Goal: Information Seeking & Learning: Learn about a topic

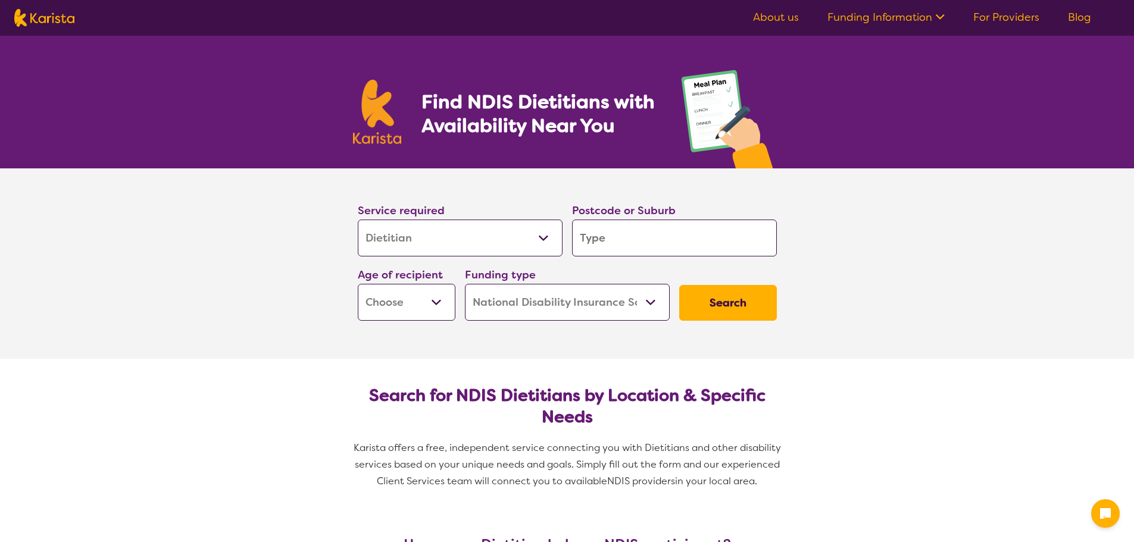
select select "Dietitian"
select select "NDIS"
select select "Dietitian"
select select "NDIS"
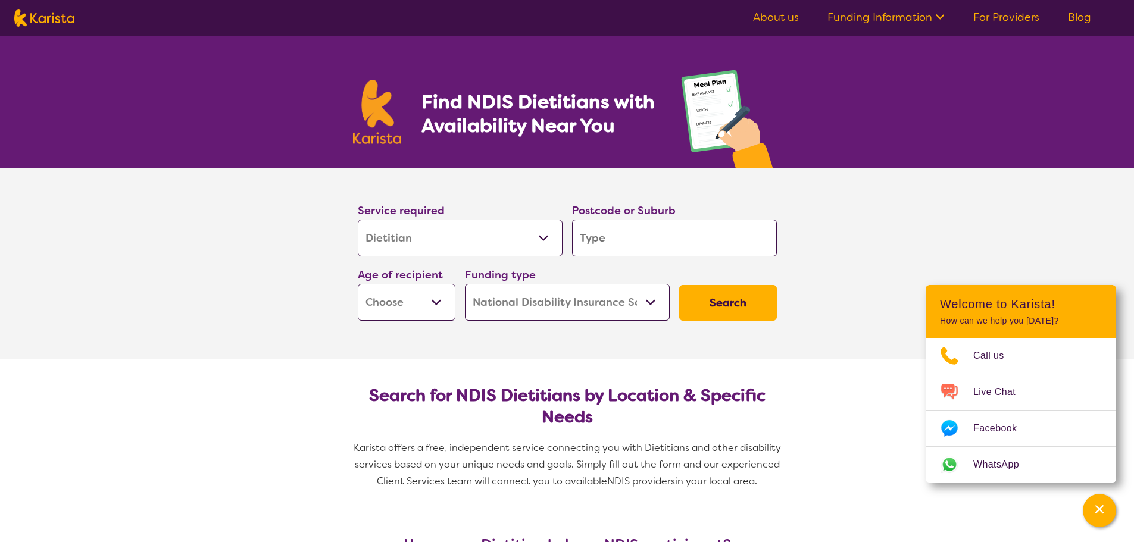
click at [606, 241] on input "search" at bounding box center [674, 238] width 205 height 37
type input "3"
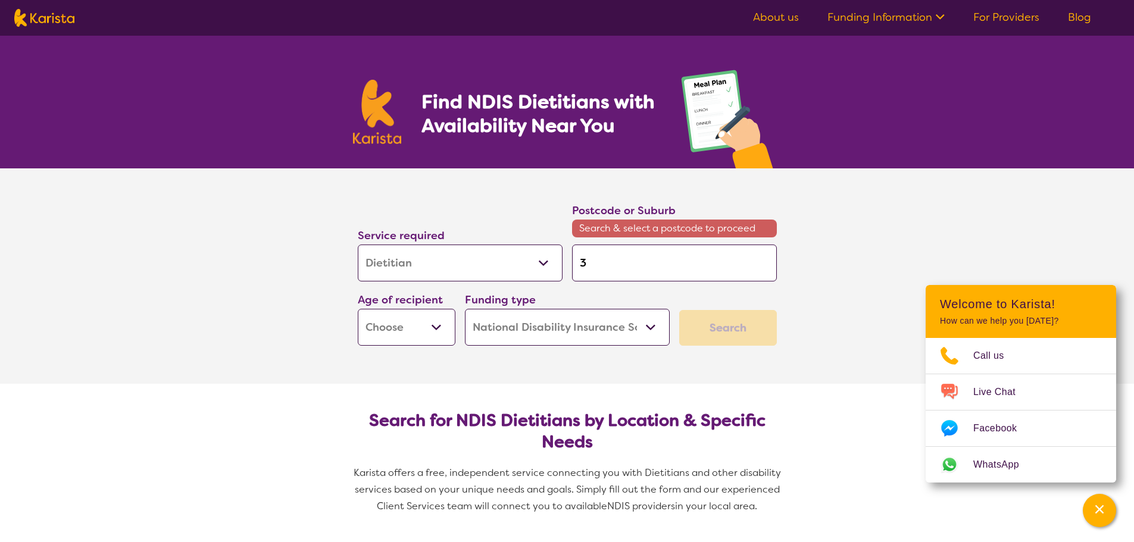
type input "39"
type input "397"
type input "3977"
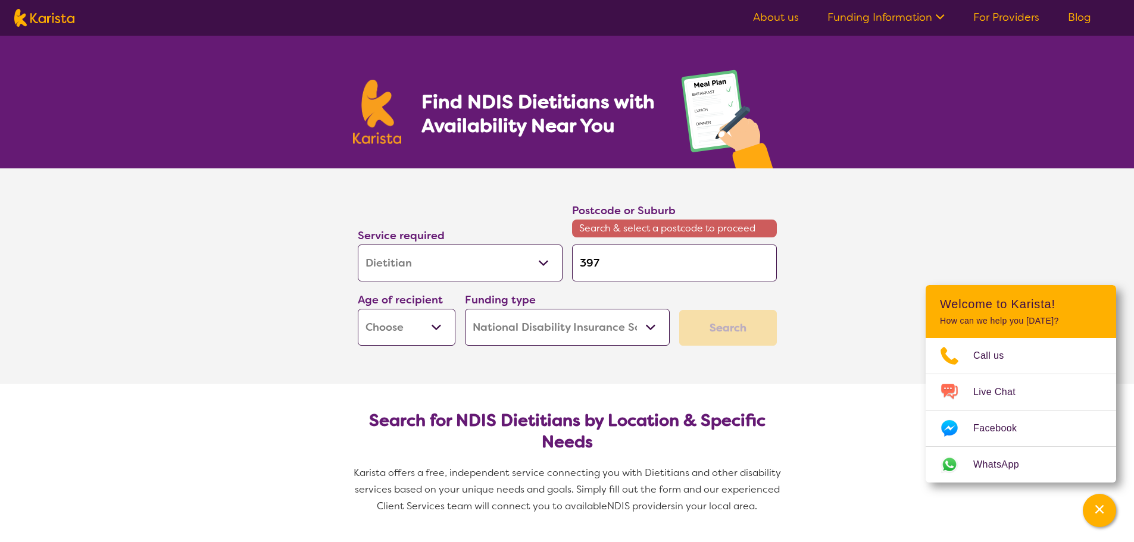
type input "3977"
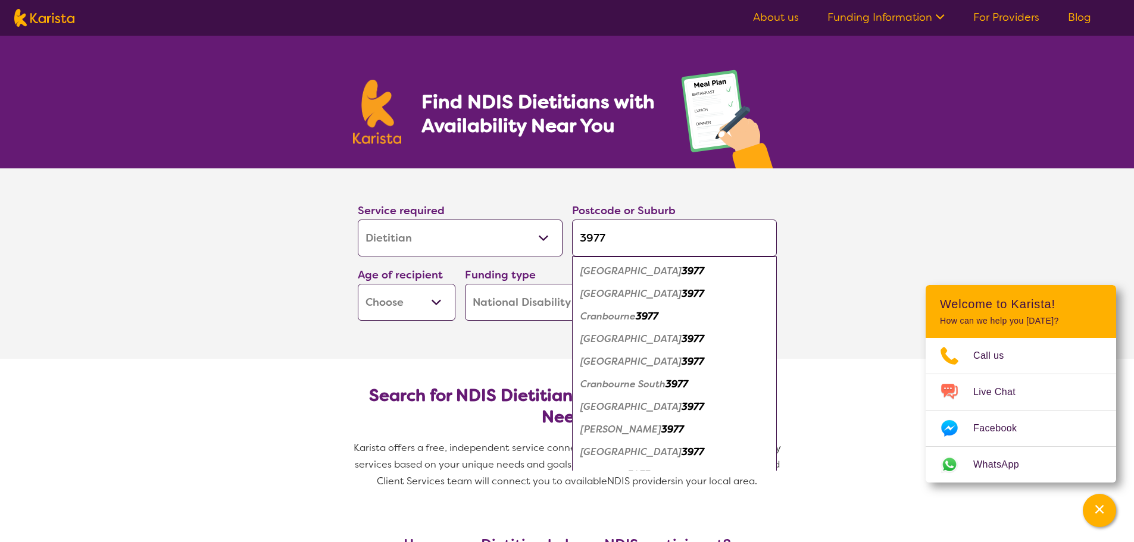
type input "3977"
click at [650, 320] on em "3977" at bounding box center [647, 316] width 23 height 13
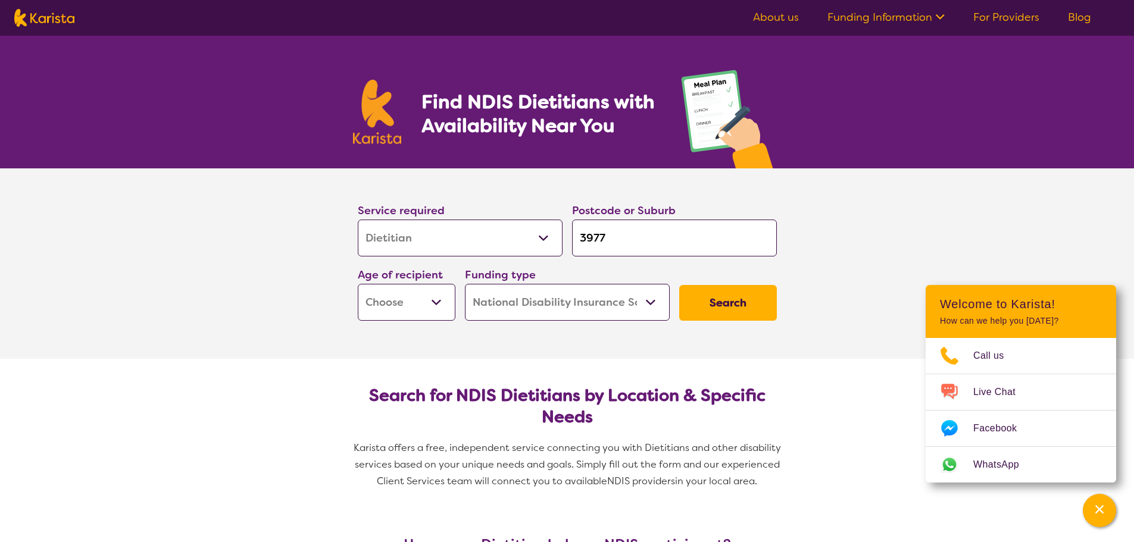
click at [436, 304] on select "Early Childhood - 0 to 9 Child - 10 to 11 Adolescent - 12 to 17 Adult - 18 to 6…" at bounding box center [407, 302] width 98 height 37
select select "AD"
click at [358, 284] on select "Early Childhood - 0 to 9 Child - 10 to 11 Adolescent - 12 to 17 Adult - 18 to 6…" at bounding box center [407, 302] width 98 height 37
select select "AD"
click at [725, 301] on button "Search" at bounding box center [728, 303] width 98 height 36
